Goal: Information Seeking & Learning: Compare options

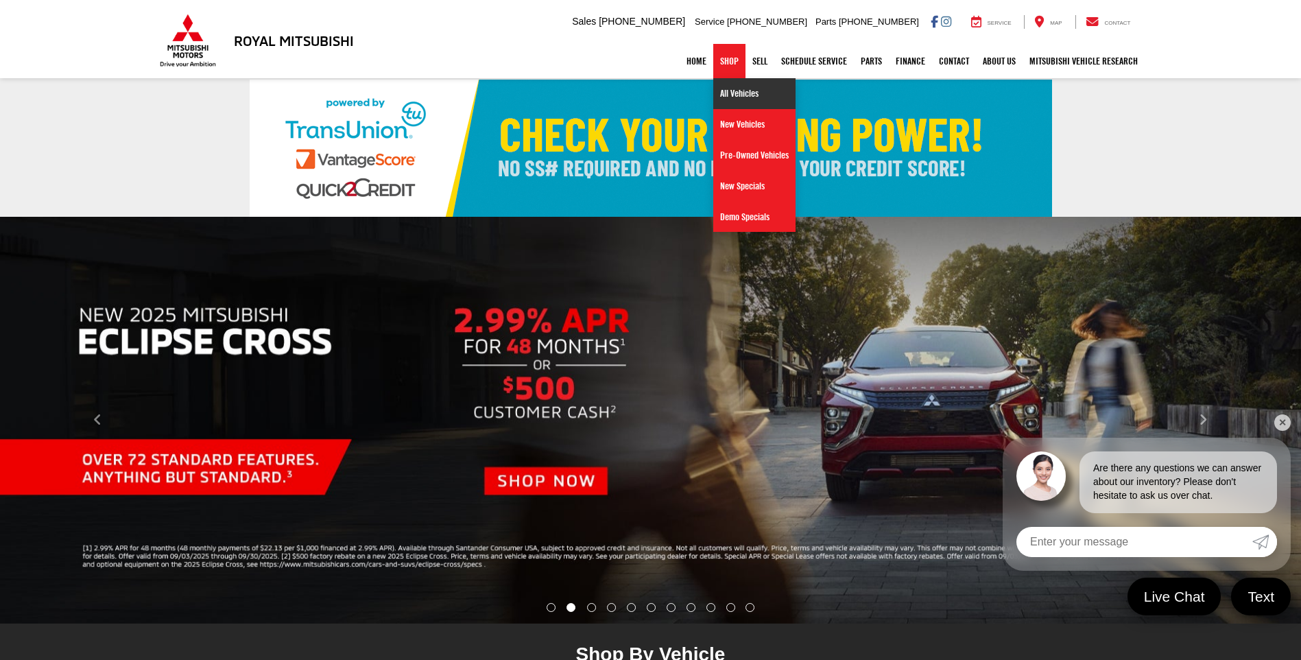
click at [731, 97] on link "All Vehicles" at bounding box center [754, 93] width 82 height 31
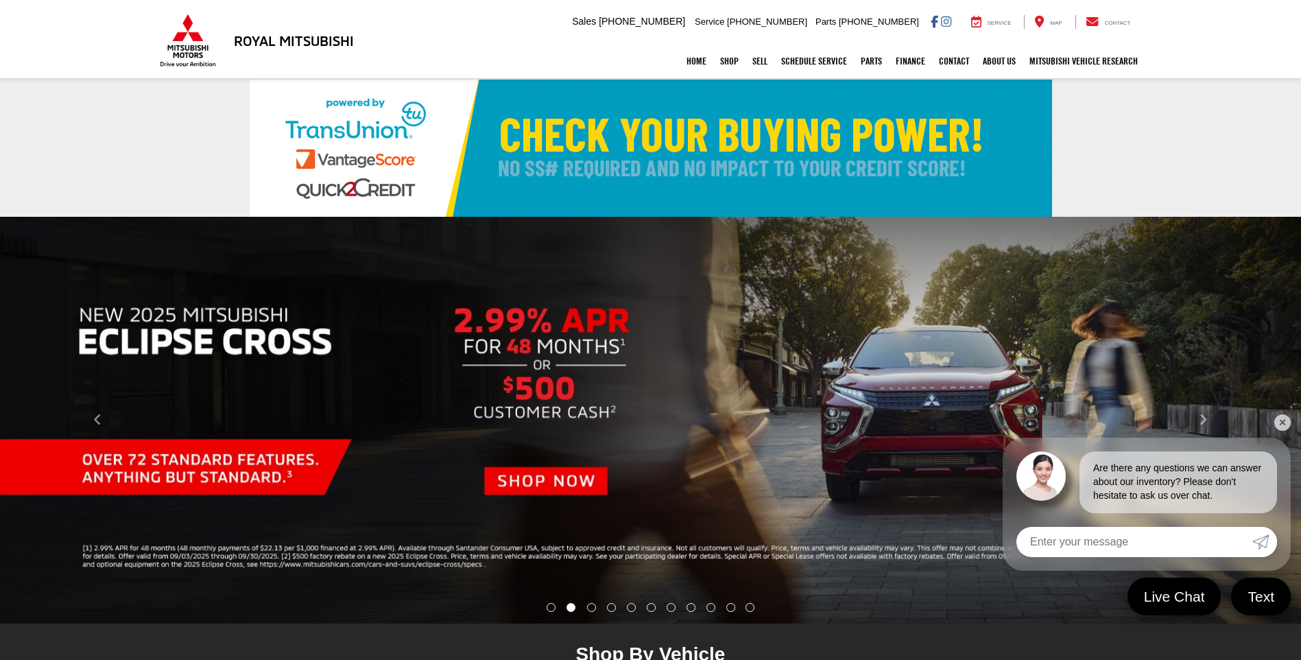
click at [1290, 425] on link "✕" at bounding box center [1283, 422] width 16 height 16
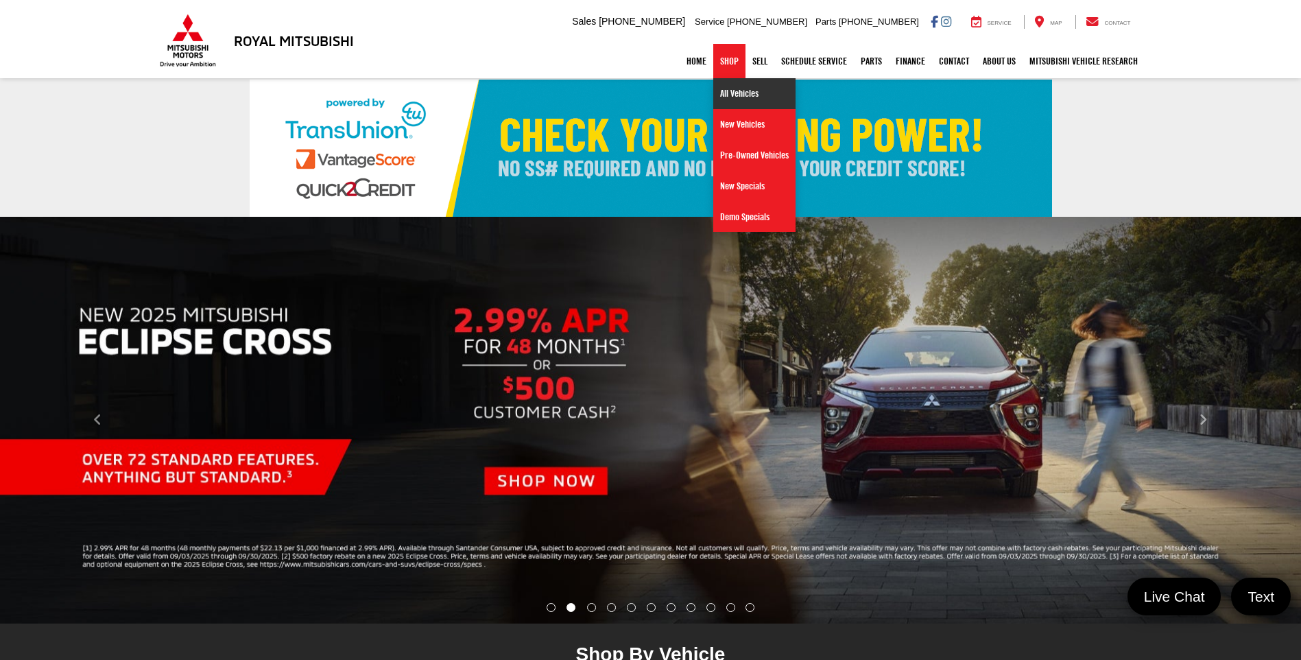
click at [731, 92] on link "All Vehicles" at bounding box center [754, 93] width 82 height 31
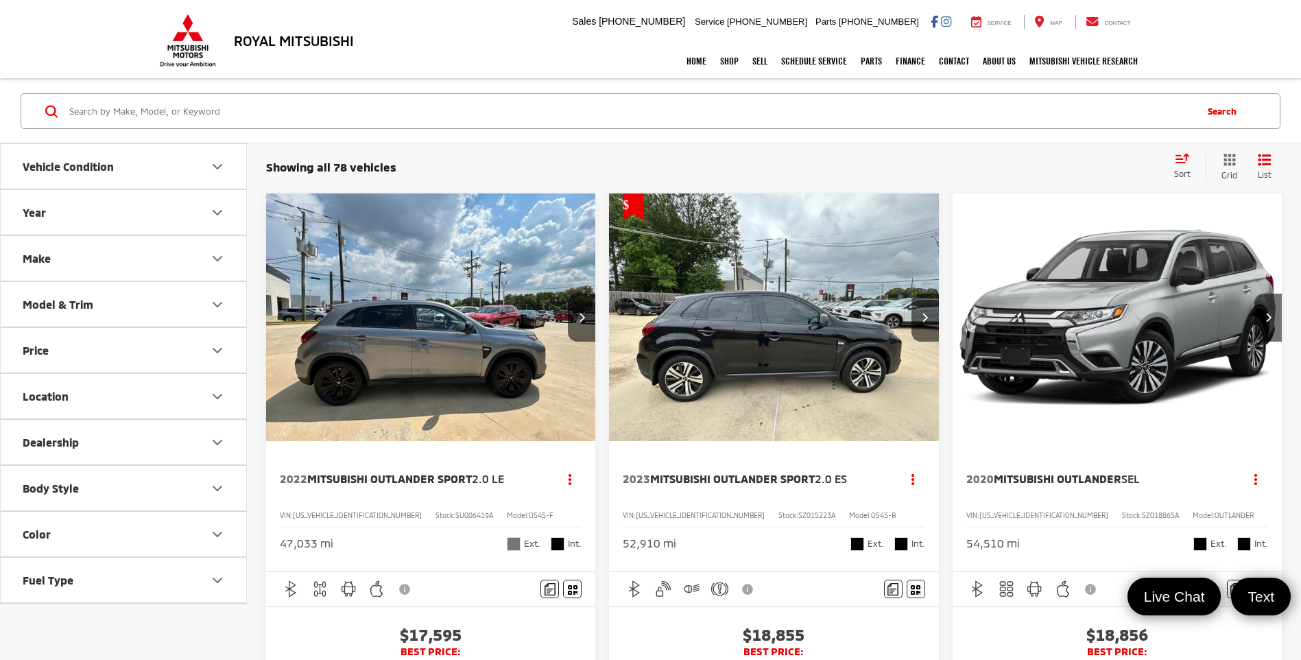
click at [118, 296] on button "Model & Trim" at bounding box center [124, 304] width 247 height 45
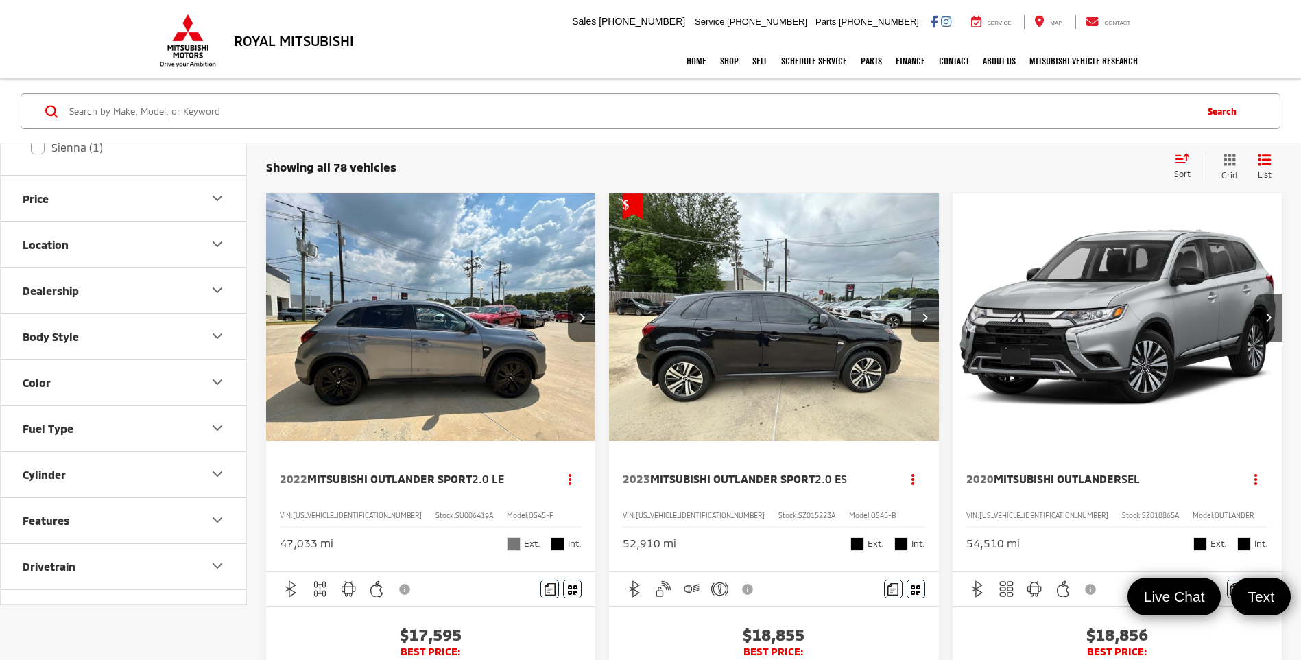
scroll to position [892, 0]
click at [121, 342] on button "Body Style" at bounding box center [124, 336] width 247 height 45
click at [21, 412] on label "4D Sedan (10)" at bounding box center [58, 414] width 82 height 23
checkbox input "true"
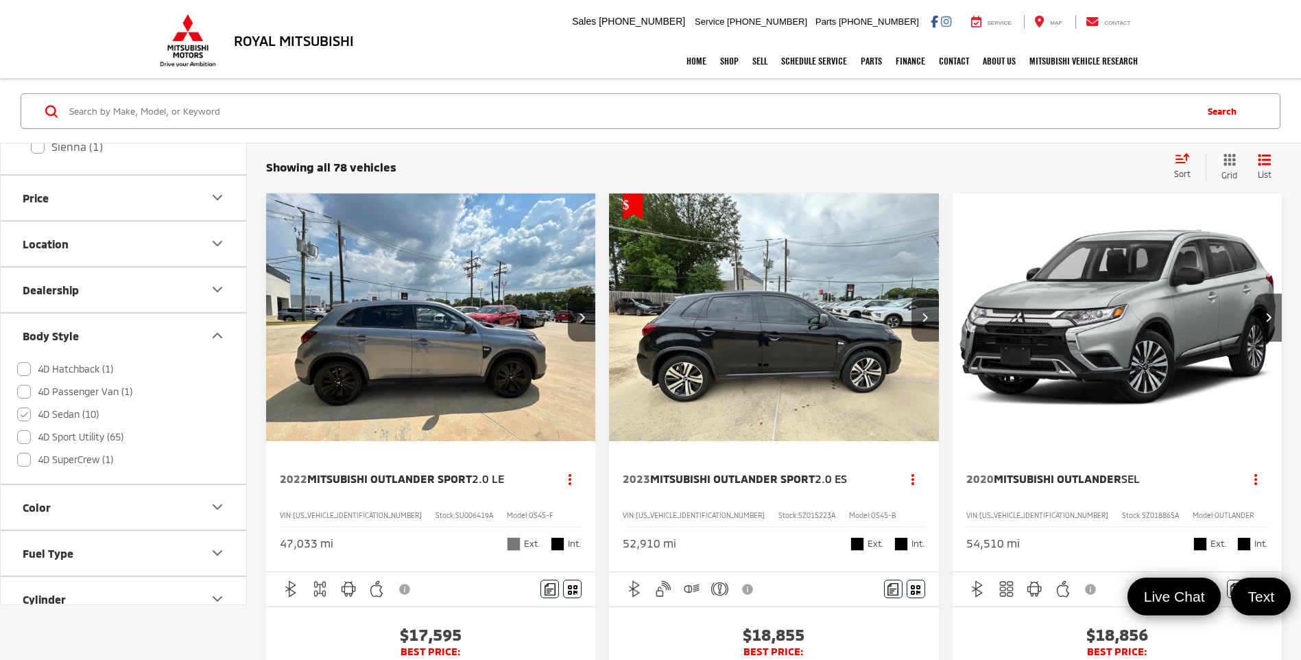
scroll to position [0, 0]
checkbox input "false"
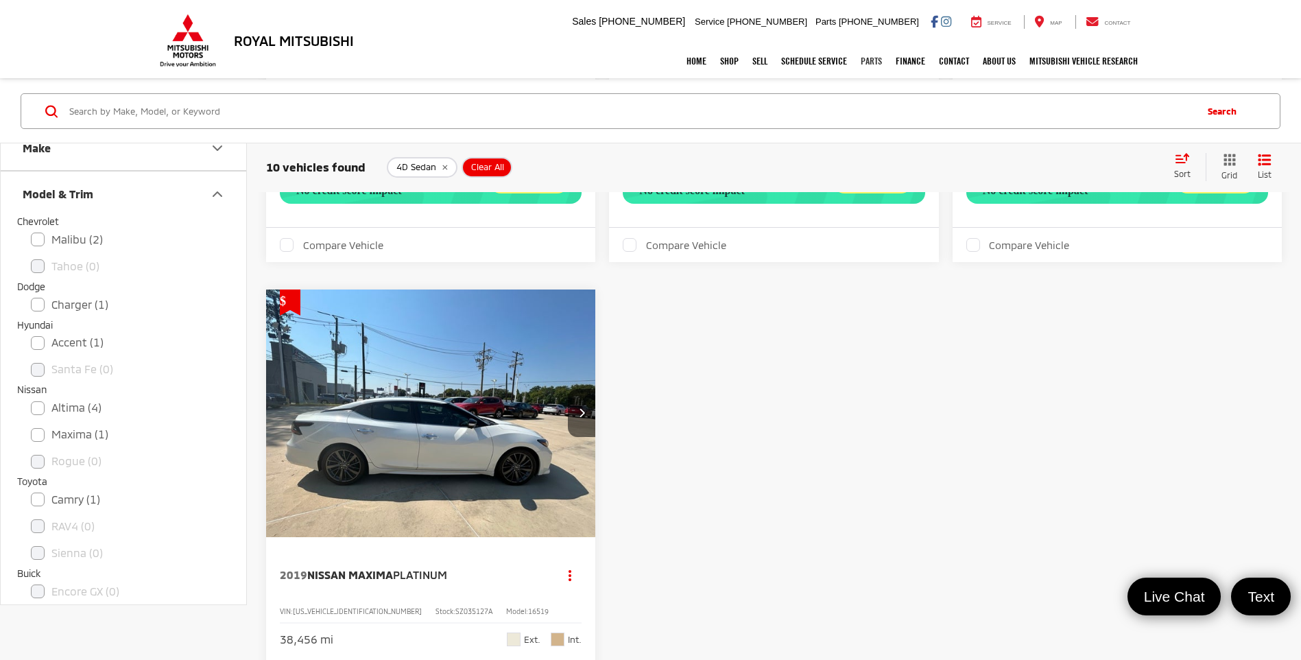
scroll to position [2058, 0]
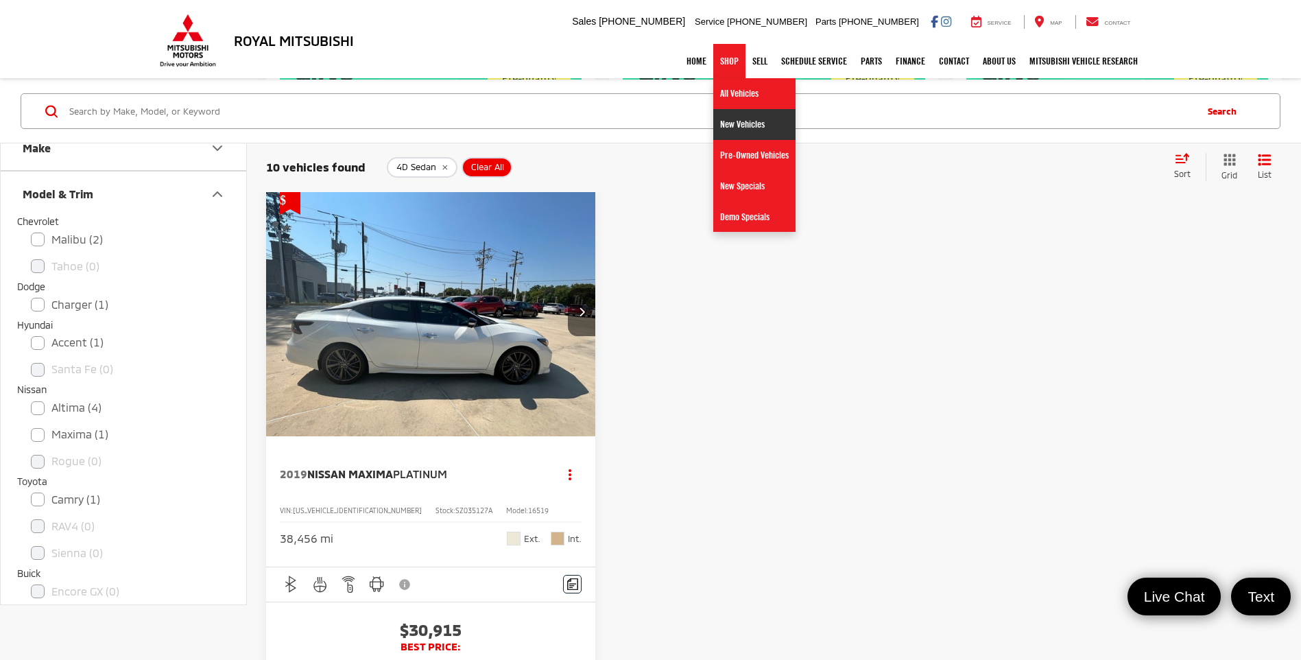
click at [719, 121] on link "New Vehicles" at bounding box center [754, 124] width 82 height 31
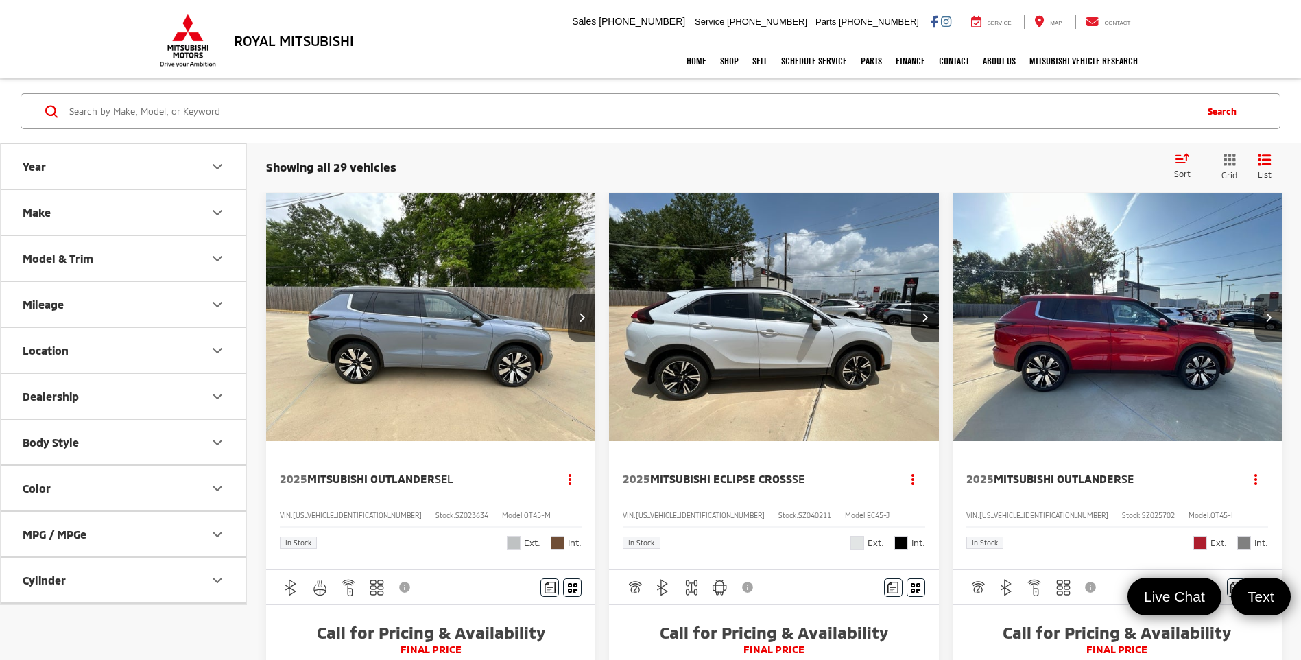
click at [107, 451] on button "Body Style" at bounding box center [124, 442] width 247 height 45
click at [102, 446] on button "Body Style" at bounding box center [124, 442] width 247 height 45
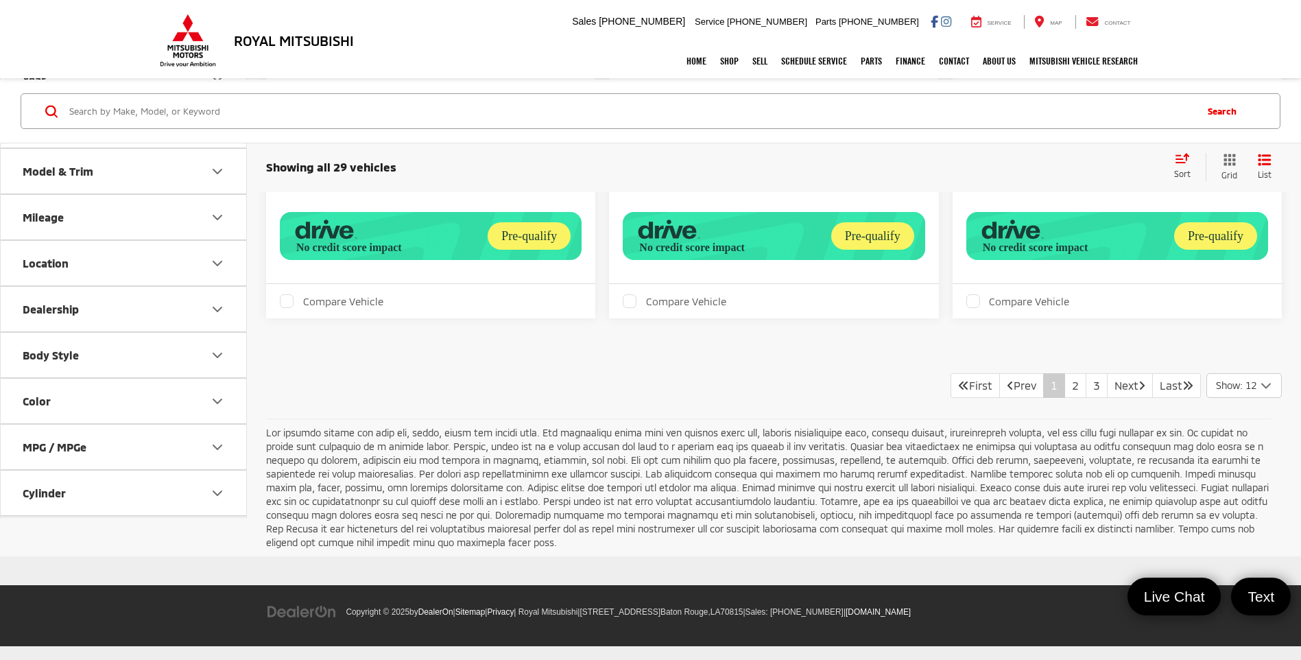
scroll to position [3135, 0]
click at [1065, 381] on link "2" at bounding box center [1076, 385] width 22 height 25
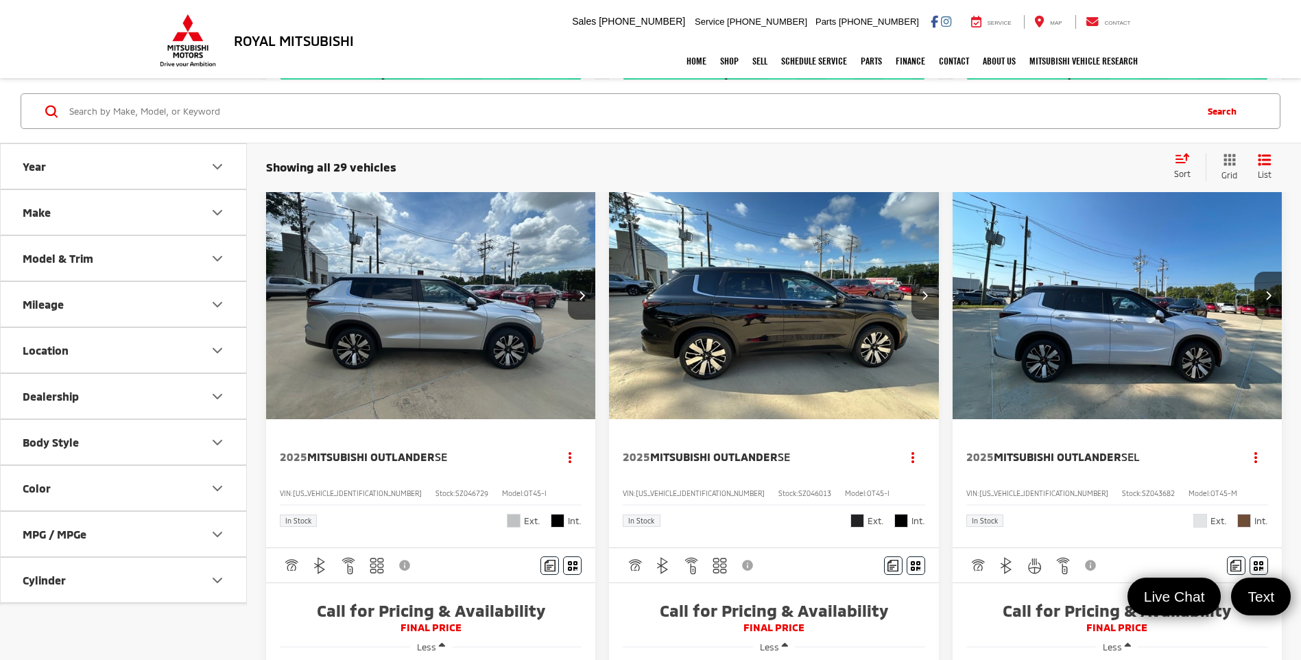
scroll to position [2333, 0]
